Goal: Task Accomplishment & Management: Use online tool/utility

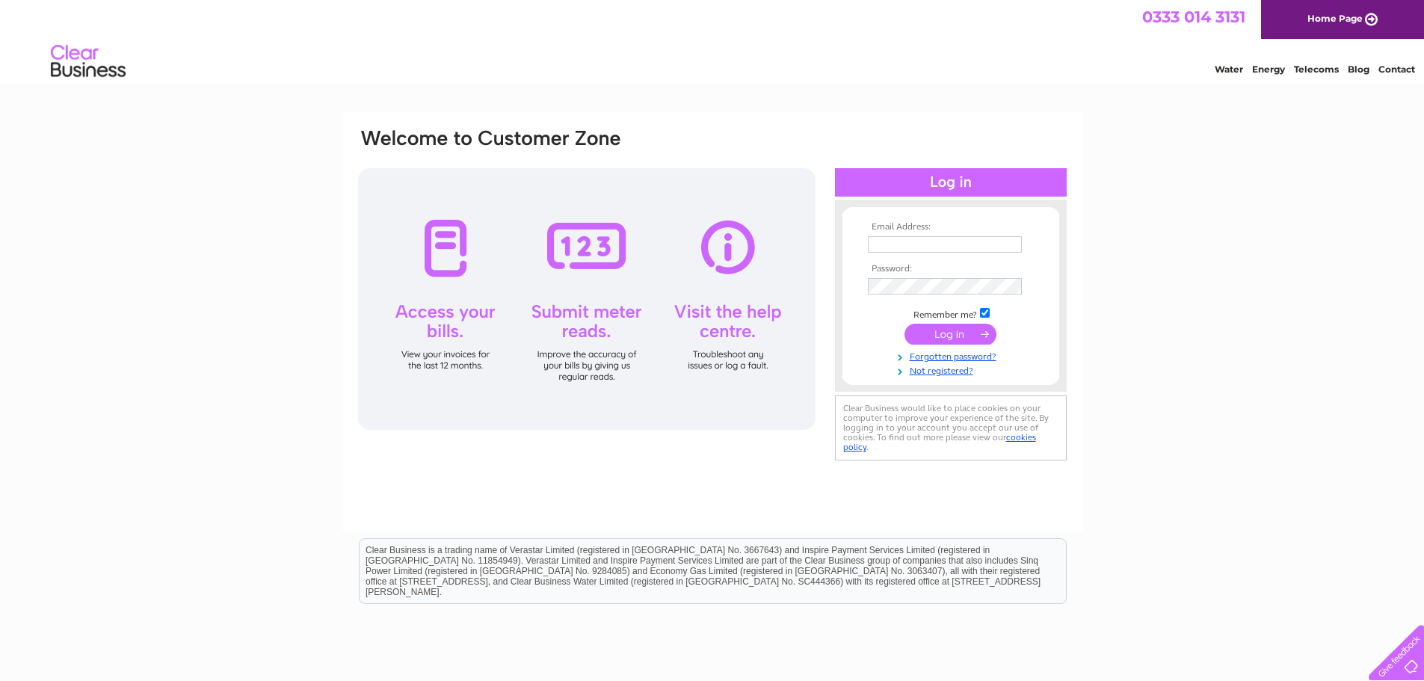
type input "laruellebeauty@gmail.com"
click at [952, 328] on input "submit" at bounding box center [951, 334] width 92 height 21
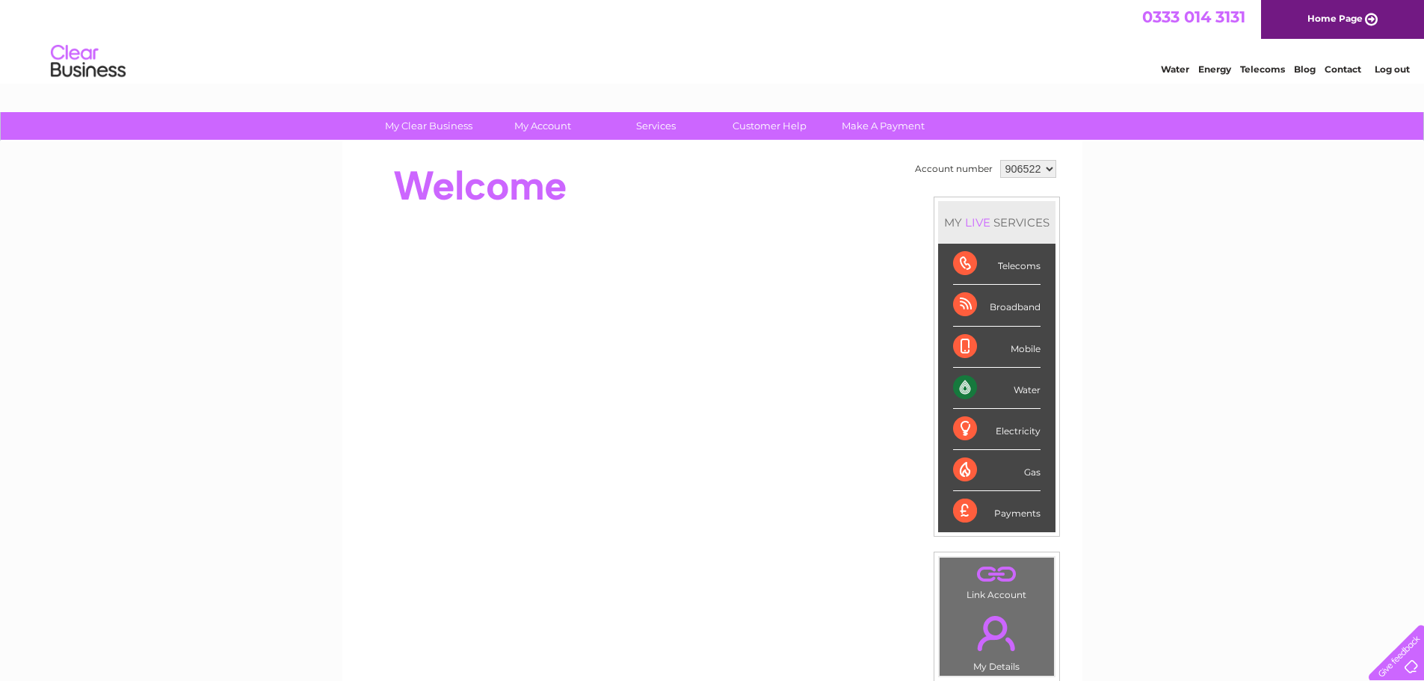
click at [970, 388] on div "Water" at bounding box center [996, 388] width 87 height 41
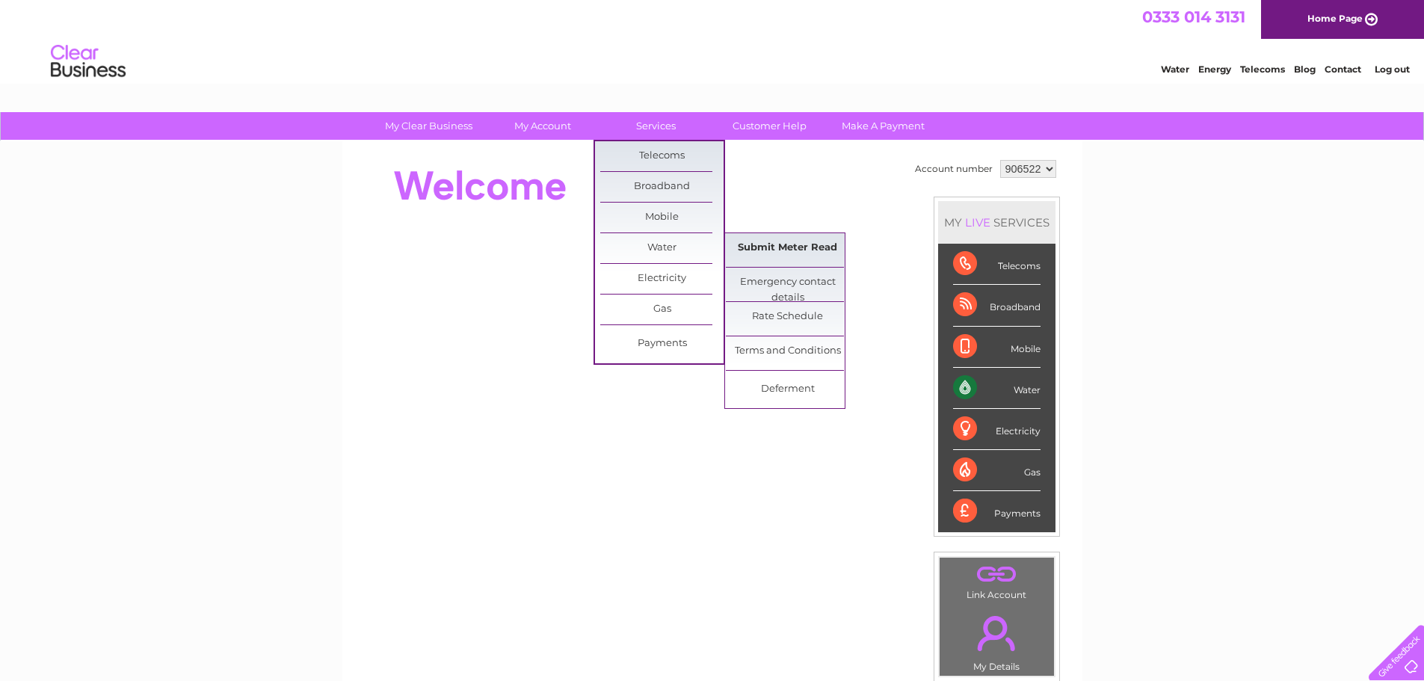
click at [806, 247] on link "Submit Meter Read" at bounding box center [787, 248] width 123 height 30
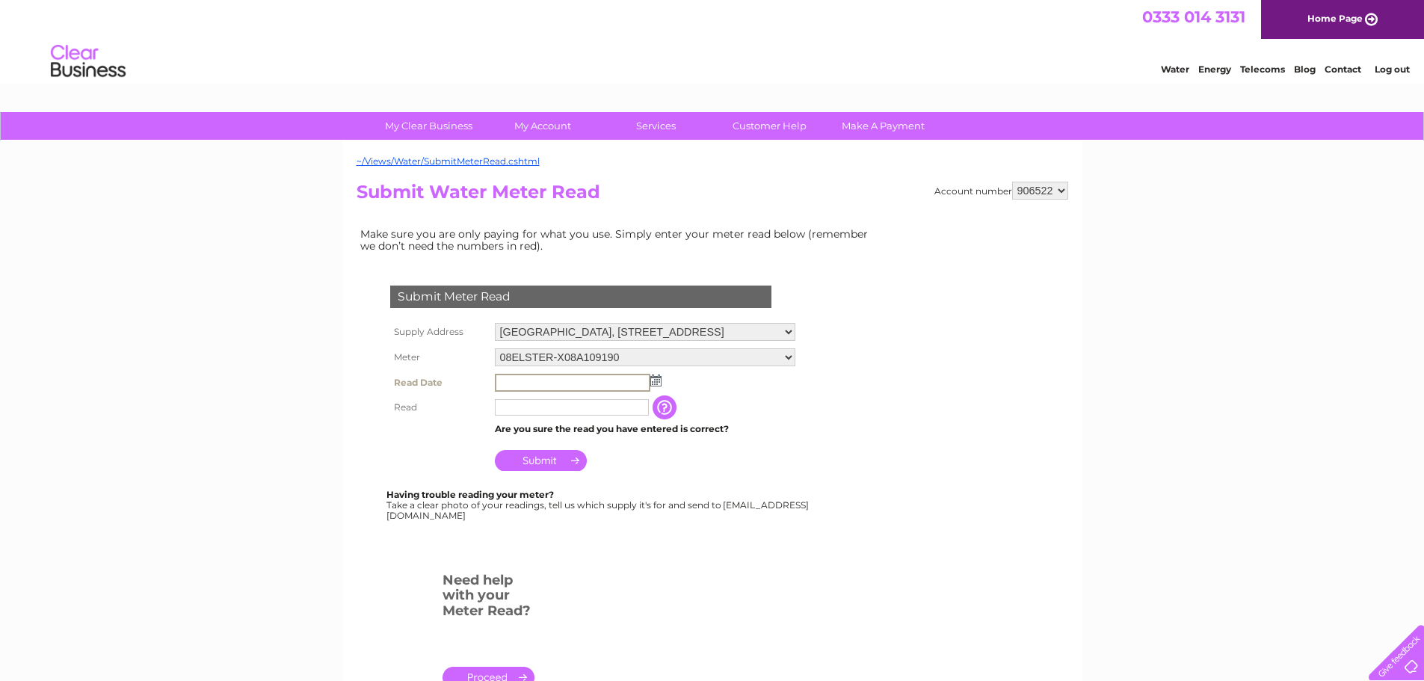
click at [559, 383] on input "text" at bounding box center [572, 383] width 155 height 18
click at [656, 381] on img at bounding box center [655, 381] width 11 height 12
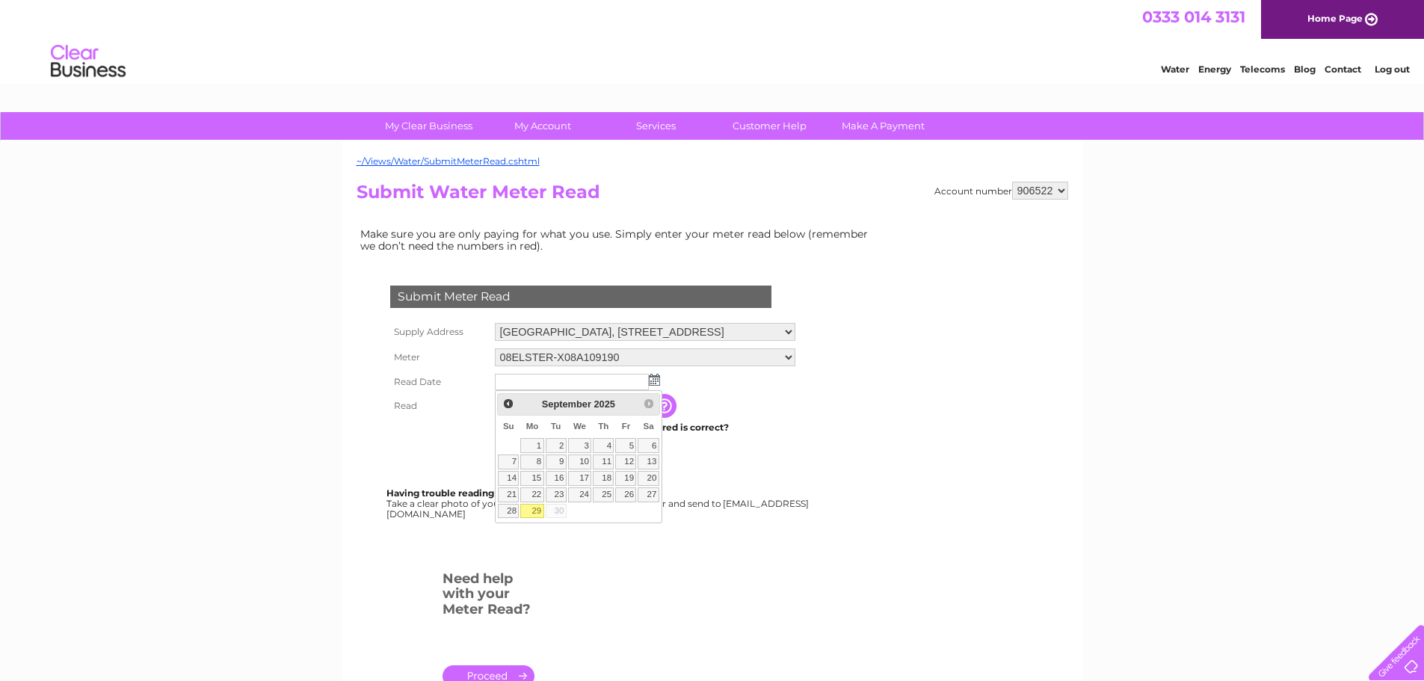
click at [529, 509] on link "29" at bounding box center [531, 511] width 23 height 15
type input "[DATE]"
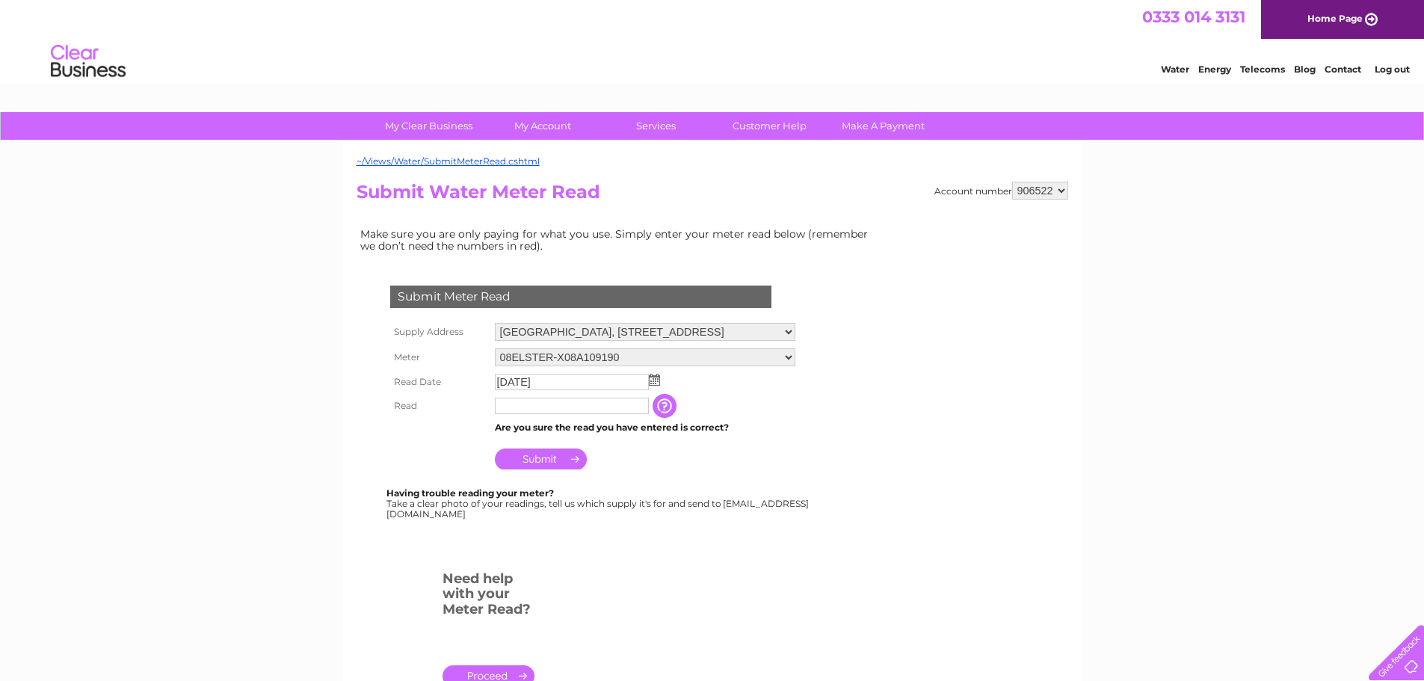
click at [505, 405] on input "text" at bounding box center [572, 406] width 154 height 16
type input "0752"
click at [790, 524] on div "Submit Meter Read Supply Address [STREET_ADDRESS] Meter 08ELSTER-X08A109190 Rea…" at bounding box center [584, 410] width 455 height 309
click at [572, 449] on input "Submit" at bounding box center [541, 459] width 92 height 21
